Goal: Task Accomplishment & Management: Use online tool/utility

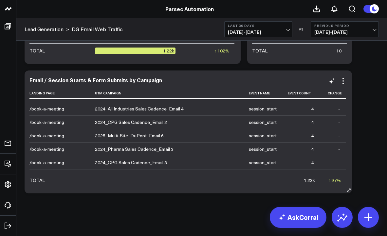
scroll to position [710, 0]
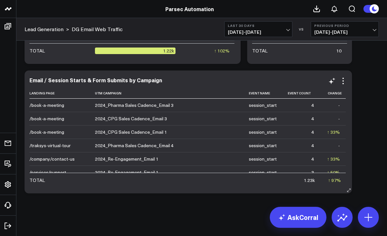
click at [295, 86] on div "Email / Session Starts & Form Submits by Campaign Landing Page Utm Campaign Eve…" at bounding box center [188, 132] width 318 height 110
click at [295, 93] on th "Event Count" at bounding box center [302, 93] width 35 height 11
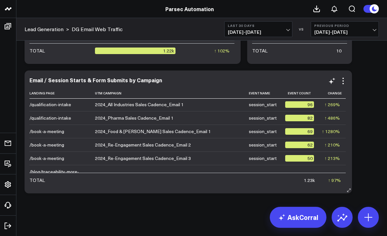
scroll to position [0, 0]
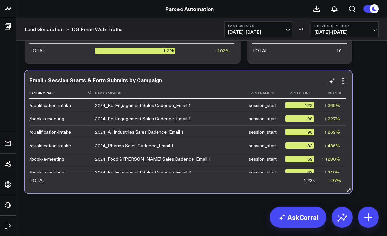
click at [252, 92] on th "Event Name" at bounding box center [267, 93] width 36 height 11
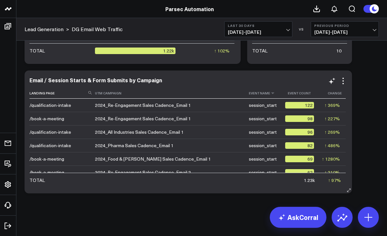
click at [249, 95] on th "Event Name" at bounding box center [267, 93] width 36 height 11
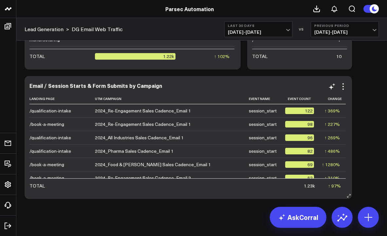
scroll to position [540, 0]
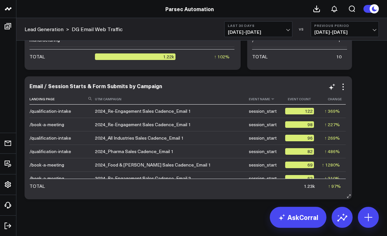
click at [249, 98] on th "Event Name" at bounding box center [267, 99] width 36 height 11
click at [270, 99] on icon at bounding box center [272, 99] width 5 height 4
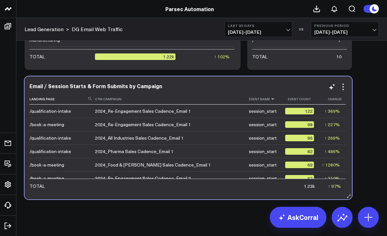
click at [270, 99] on icon at bounding box center [272, 99] width 5 height 4
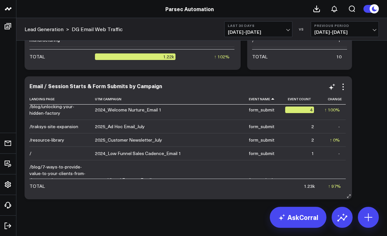
scroll to position [0, 0]
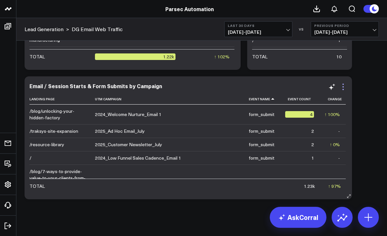
click at [344, 86] on icon at bounding box center [343, 87] width 8 height 8
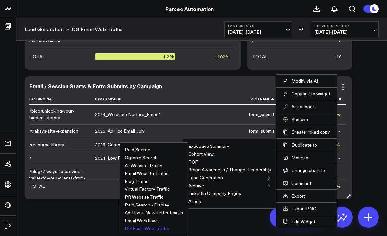
scroll to position [546, 0]
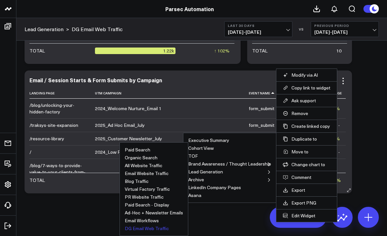
click at [144, 228] on button "DG Email Web Traffic" at bounding box center [147, 228] width 44 height 5
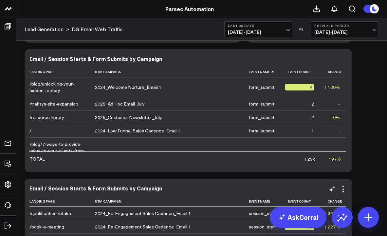
scroll to position [552, 0]
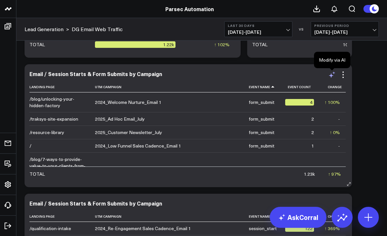
click at [332, 72] on icon at bounding box center [332, 75] width 8 height 8
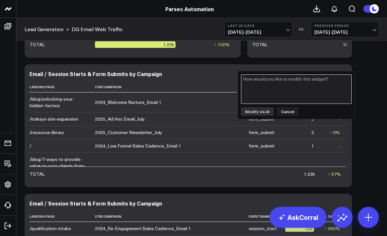
click at [267, 88] on textarea at bounding box center [296, 88] width 111 height 29
drag, startPoint x: 295, startPoint y: 81, endPoint x: 236, endPoint y: 81, distance: 58.3
click at [251, 79] on textarea "Sort by "Event name" then" at bounding box center [296, 88] width 111 height 29
click at [339, 81] on textarea "Sort ascending by by "Event name" then" at bounding box center [296, 88] width 111 height 29
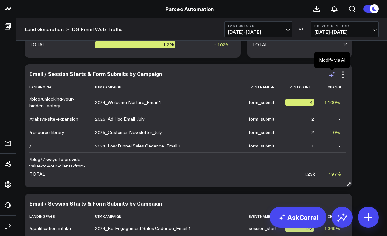
click at [331, 75] on icon at bounding box center [331, 75] width 5 height 5
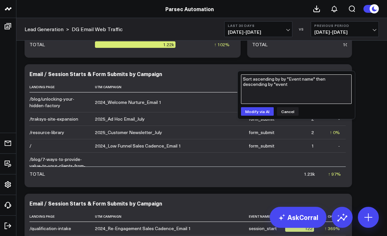
click at [278, 87] on textarea "Sort ascending by by "Event name" then descending by "event" at bounding box center [296, 88] width 111 height 29
click at [315, 78] on textarea "Sort ascending by by "Event name" then descending by "event count"" at bounding box center [296, 88] width 111 height 29
type textarea "Sort ascending by by "Event name," then descending by "event count""
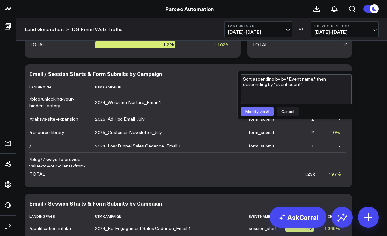
click at [253, 114] on button "Modify via AI" at bounding box center [257, 111] width 33 height 9
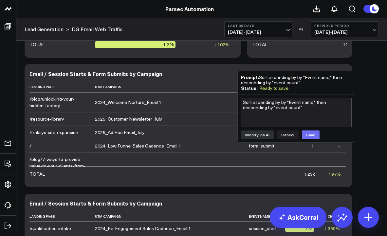
click at [315, 134] on button "Save" at bounding box center [311, 134] width 18 height 9
click at [285, 135] on button "Cancel" at bounding box center [288, 134] width 22 height 9
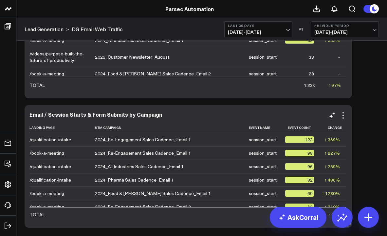
scroll to position [641, 0]
click at [344, 114] on icon at bounding box center [343, 115] width 8 height 8
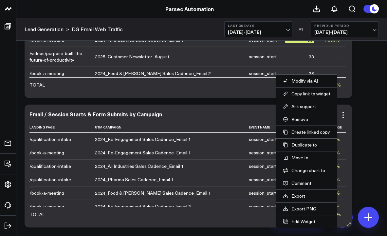
scroll to position [647, 0]
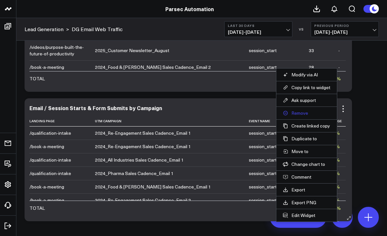
click at [298, 113] on button "Remove" at bounding box center [306, 113] width 47 height 6
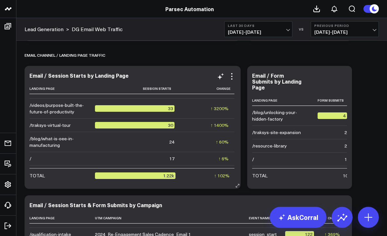
scroll to position [73, 0]
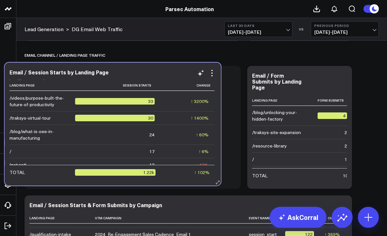
drag, startPoint x: 73, startPoint y: 109, endPoint x: 61, endPoint y: 107, distance: 12.6
click at [60, 106] on div "/videos/purpose-built-the-future-of-productivity" at bounding box center [39, 101] width 60 height 13
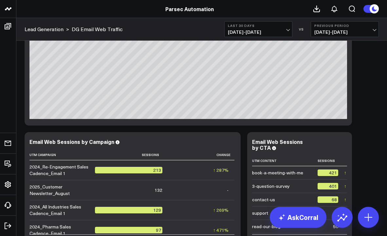
scroll to position [0, 0]
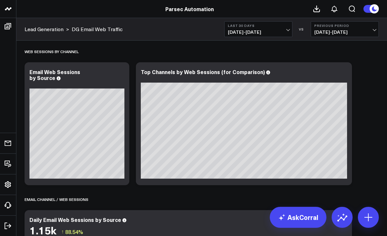
click at [240, 28] on button "Last 30 Days 07/28/25 - 08/26/25" at bounding box center [258, 29] width 68 height 16
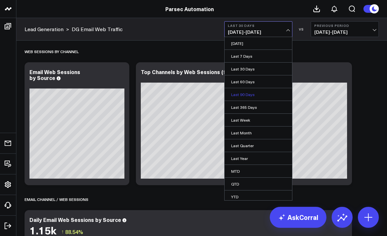
click at [242, 93] on link "Last 90 Days" at bounding box center [258, 94] width 67 height 12
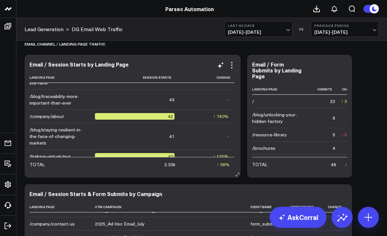
scroll to position [168, 0]
